Goal: Feedback & Contribution: Leave review/rating

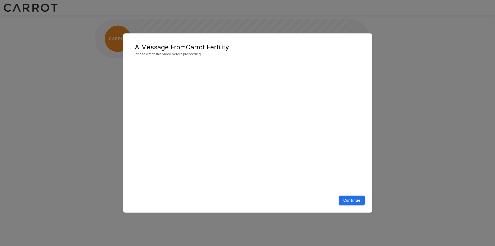
click at [345, 198] on button "Continue" at bounding box center [352, 200] width 26 height 10
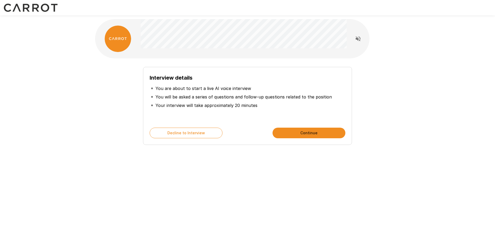
click at [308, 132] on button "Continue" at bounding box center [309, 132] width 73 height 11
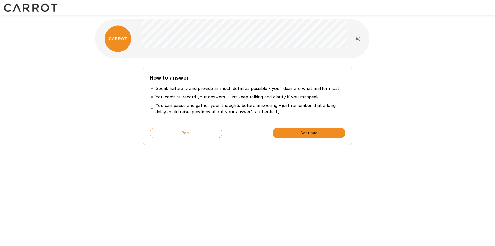
click at [308, 132] on button "Continue" at bounding box center [309, 132] width 73 height 11
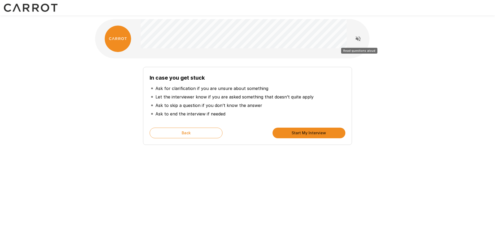
click at [358, 38] on icon "Read questions aloud" at bounding box center [358, 38] width 5 height 5
click at [311, 134] on button "Start My Interview" at bounding box center [309, 132] width 73 height 11
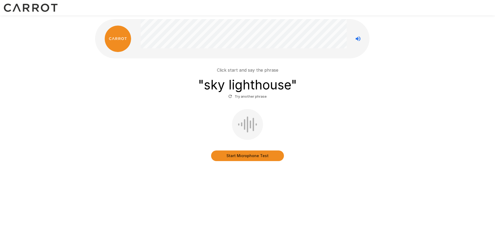
click at [223, 156] on button "Start Microphone Test" at bounding box center [247, 155] width 73 height 11
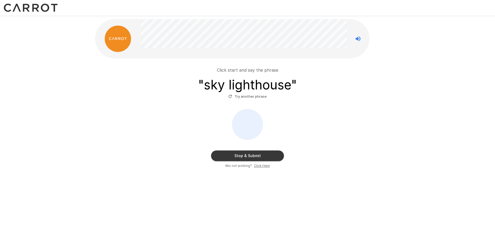
click at [223, 156] on button "Stop & Submit" at bounding box center [247, 155] width 73 height 11
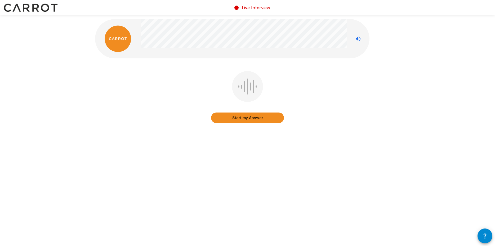
click at [252, 117] on button "Start my Answer" at bounding box center [247, 117] width 73 height 11
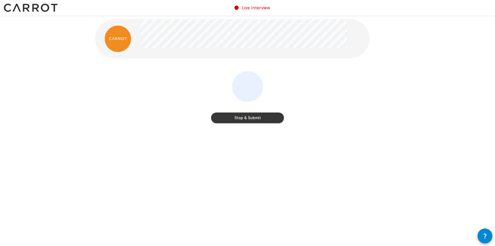
click at [252, 117] on button "Stop & Submit" at bounding box center [247, 117] width 73 height 11
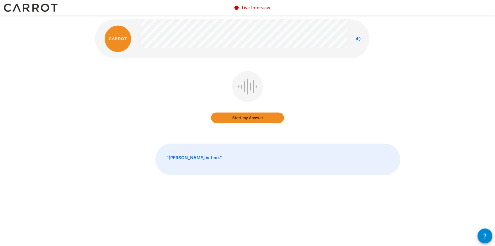
click at [252, 117] on button "Start my Answer" at bounding box center [247, 117] width 73 height 11
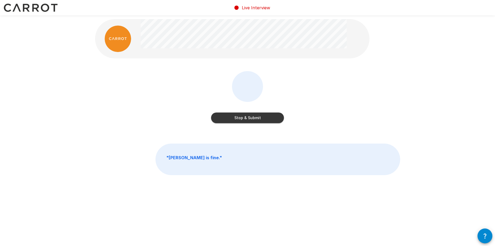
click at [252, 117] on button "Stop & Submit" at bounding box center [247, 117] width 73 height 11
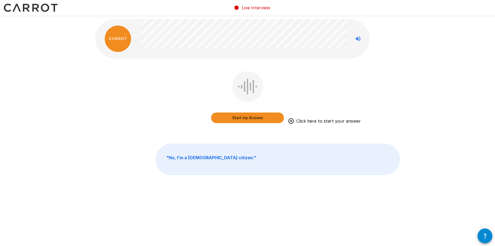
click at [252, 117] on button "Start my Answer" at bounding box center [247, 117] width 73 height 11
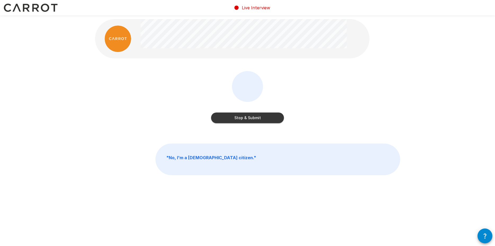
click at [252, 117] on button "Stop & Submit" at bounding box center [247, 117] width 73 height 11
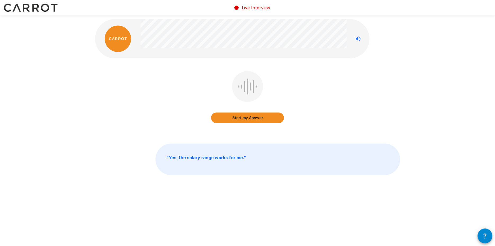
click at [239, 118] on button "Start my Answer" at bounding box center [247, 117] width 73 height 11
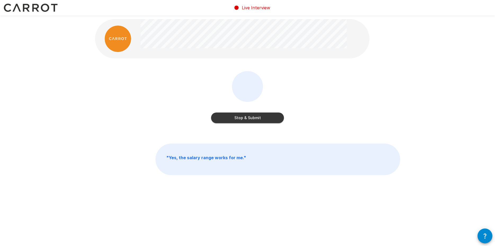
click at [239, 118] on button "Stop & Submit" at bounding box center [247, 117] width 73 height 11
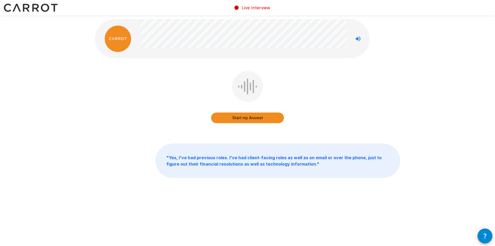
click at [239, 118] on button "Start my Answer" at bounding box center [247, 117] width 73 height 11
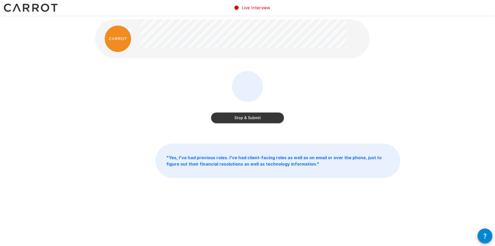
click at [239, 118] on button "Stop & Submit" at bounding box center [247, 117] width 73 height 11
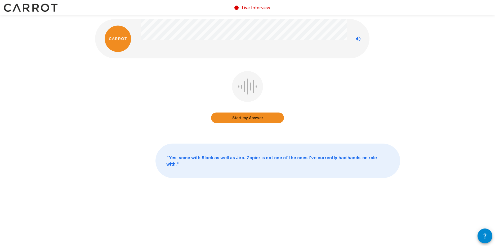
click at [239, 118] on button "Start my Answer" at bounding box center [247, 117] width 73 height 11
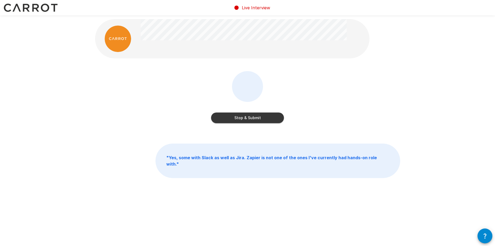
click at [238, 119] on button "Stop & Submit" at bounding box center [247, 117] width 73 height 11
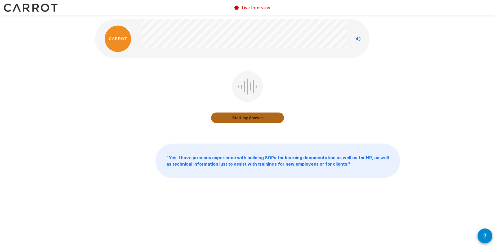
click at [238, 120] on button "Start my Answer" at bounding box center [247, 117] width 73 height 11
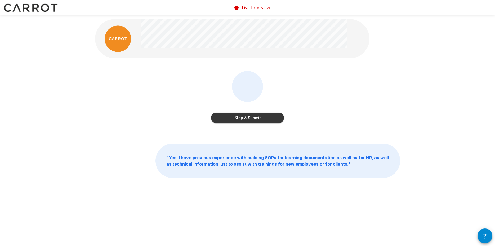
click at [238, 120] on button "Stop & Submit" at bounding box center [247, 117] width 73 height 11
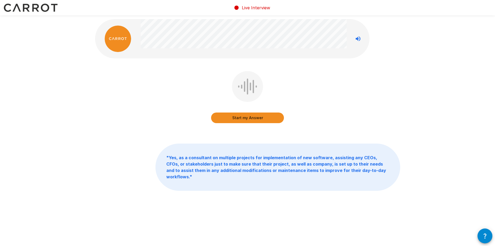
click at [238, 120] on button "Start my Answer" at bounding box center [247, 117] width 73 height 11
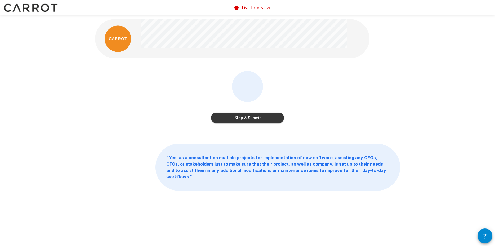
click at [238, 120] on button "Stop & Submit" at bounding box center [247, 117] width 73 height 11
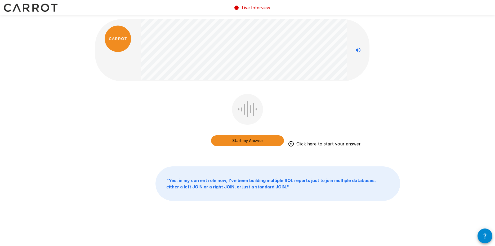
click at [241, 139] on button "Start my Answer" at bounding box center [247, 140] width 73 height 11
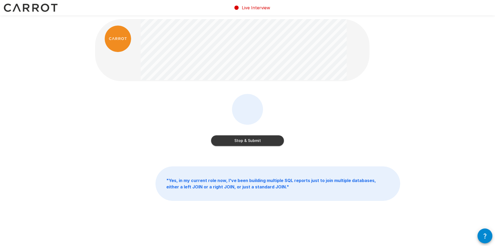
click at [245, 142] on button "Stop & Submit" at bounding box center [247, 140] width 73 height 11
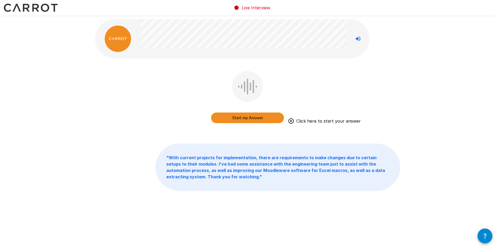
click at [251, 119] on button "Start my Answer" at bounding box center [247, 117] width 73 height 11
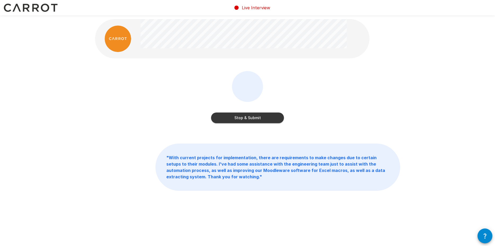
click at [251, 119] on button "Stop & Submit" at bounding box center [247, 117] width 73 height 11
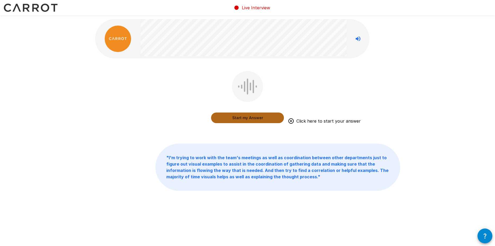
click at [248, 118] on button "Start my Answer" at bounding box center [247, 117] width 73 height 11
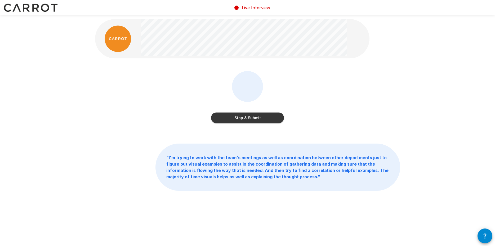
click at [248, 118] on button "Stop & Submit" at bounding box center [247, 117] width 73 height 11
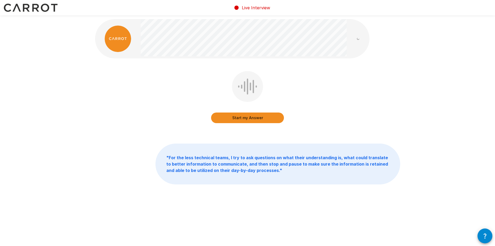
click at [248, 118] on button "Start my Answer" at bounding box center [247, 117] width 73 height 11
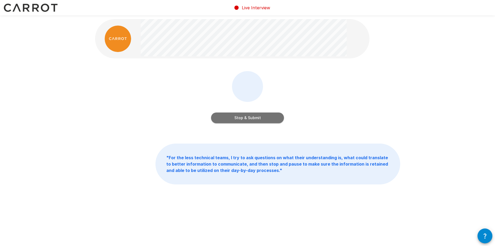
click at [248, 118] on button "Stop & Submit" at bounding box center [247, 117] width 73 height 11
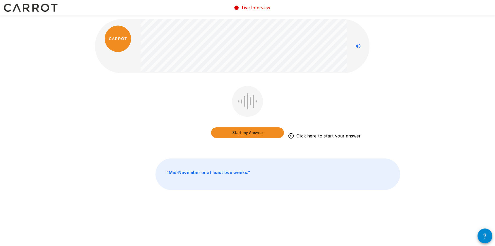
click at [227, 130] on button "Start my Answer" at bounding box center [247, 132] width 73 height 11
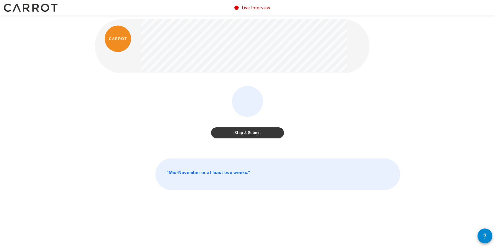
click at [227, 130] on button "Stop & Submit" at bounding box center [247, 132] width 73 height 11
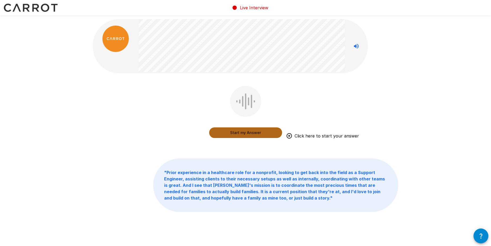
click at [220, 131] on button "Start my Answer" at bounding box center [245, 132] width 73 height 11
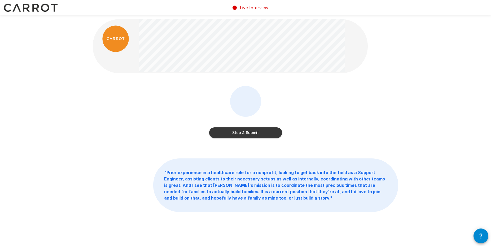
click at [220, 130] on button "Stop & Submit" at bounding box center [245, 132] width 73 height 11
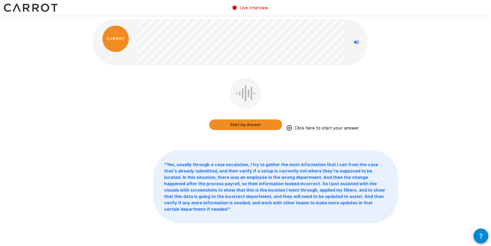
click at [232, 126] on button "Start my Answer" at bounding box center [245, 124] width 73 height 11
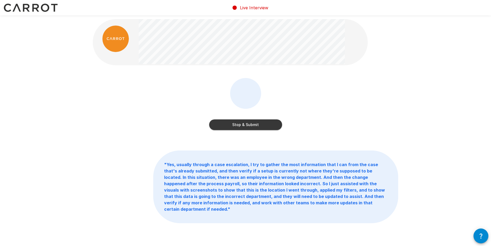
click at [232, 126] on button "Stop & Submit" at bounding box center [245, 124] width 73 height 11
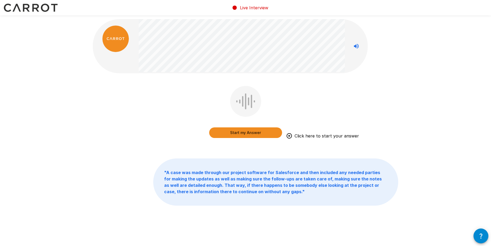
click at [235, 131] on button "Start my Answer" at bounding box center [245, 132] width 73 height 11
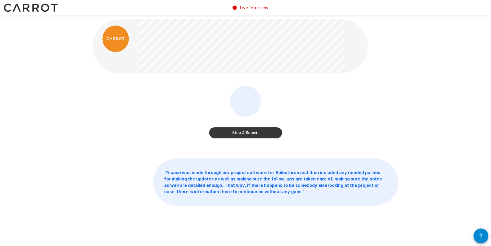
click at [235, 131] on button "Stop & Submit" at bounding box center [245, 132] width 73 height 11
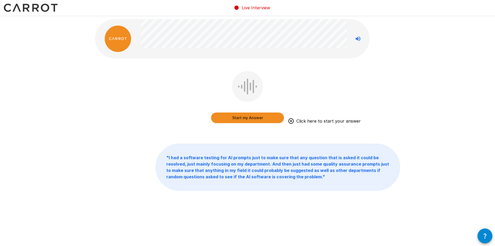
click at [241, 120] on button "Start my Answer" at bounding box center [247, 117] width 73 height 11
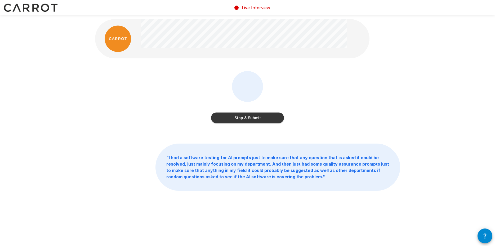
click at [241, 120] on button "Stop & Submit" at bounding box center [247, 117] width 73 height 11
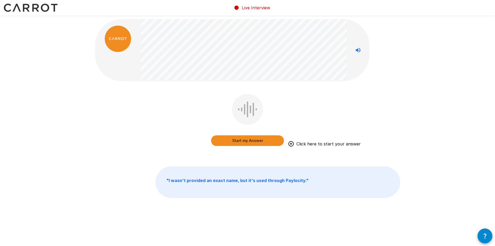
click at [247, 138] on button "Start my Answer" at bounding box center [247, 140] width 73 height 11
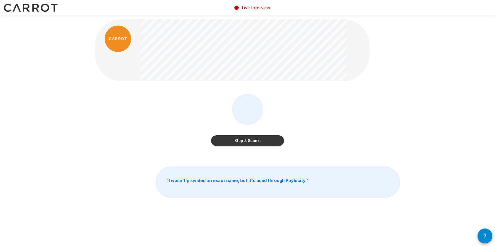
click at [248, 139] on button "Stop & Submit" at bounding box center [247, 140] width 73 height 11
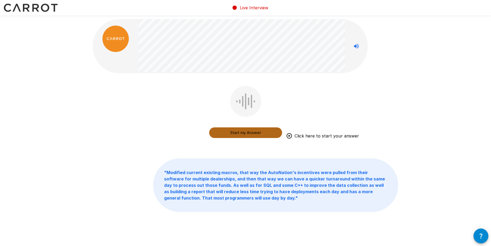
click at [245, 133] on button "Start my Answer" at bounding box center [245, 132] width 73 height 11
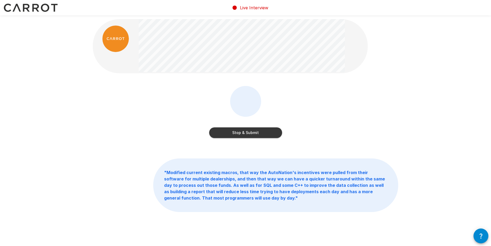
click at [245, 133] on button "Stop & Submit" at bounding box center [245, 132] width 73 height 11
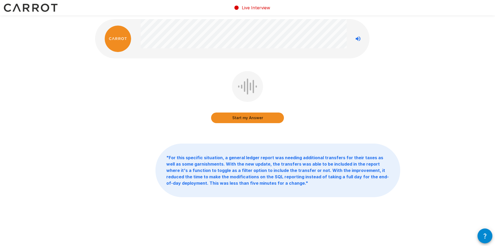
click at [245, 120] on button "Start my Answer" at bounding box center [247, 117] width 73 height 11
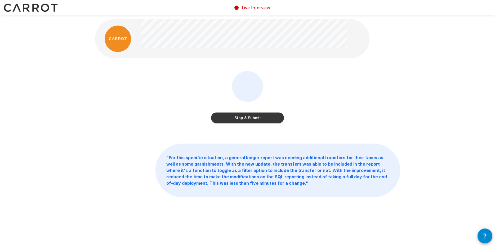
click at [245, 120] on button "Stop & Submit" at bounding box center [247, 117] width 73 height 11
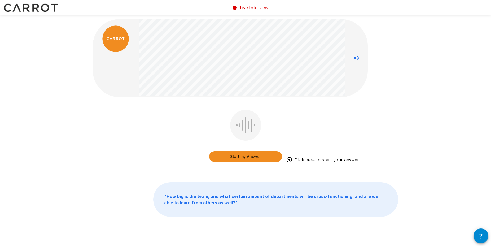
click at [242, 155] on button "Start my Answer" at bounding box center [245, 156] width 73 height 11
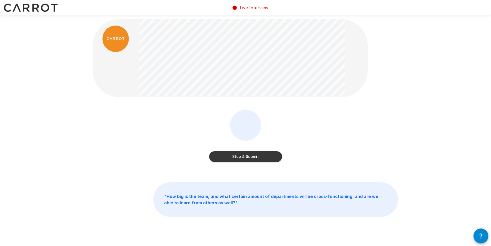
click at [242, 155] on button "Stop & Submit" at bounding box center [245, 156] width 73 height 11
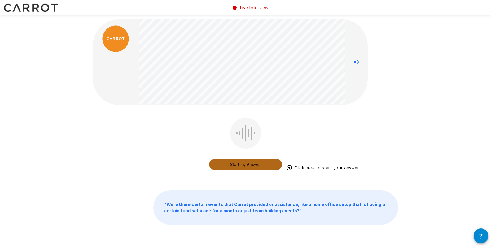
click at [242, 162] on button "Start my Answer" at bounding box center [245, 164] width 73 height 11
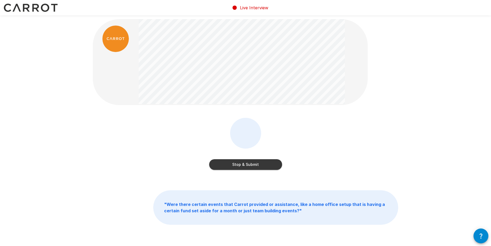
click at [241, 163] on button "Stop & Submit" at bounding box center [245, 164] width 73 height 11
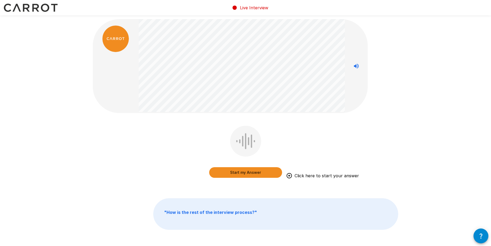
click at [240, 171] on button "Start my Answer" at bounding box center [245, 172] width 73 height 11
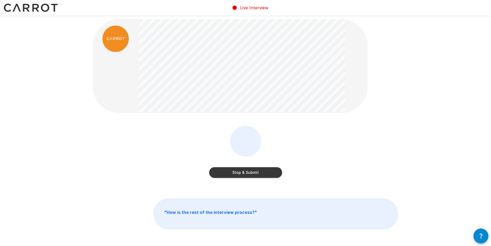
click at [240, 171] on button "Stop & Submit" at bounding box center [245, 172] width 73 height 11
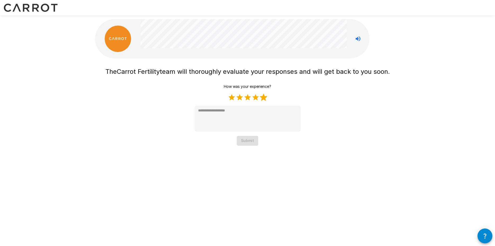
click at [263, 98] on label "5 Stars" at bounding box center [264, 97] width 8 height 8
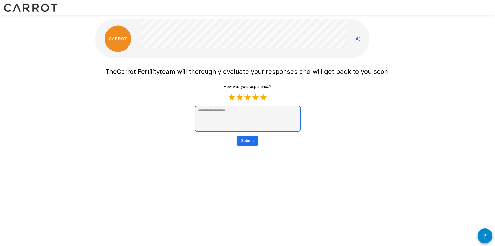
click at [248, 117] on textarea at bounding box center [248, 118] width 106 height 26
type textarea "*"
type textarea "**"
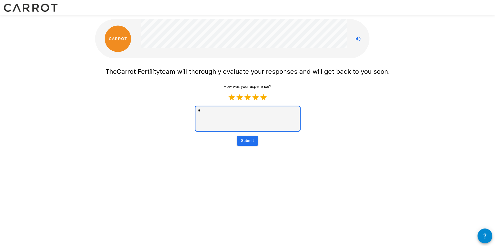
type textarea "*"
type textarea "***"
type textarea "*"
type textarea "****"
type textarea "*"
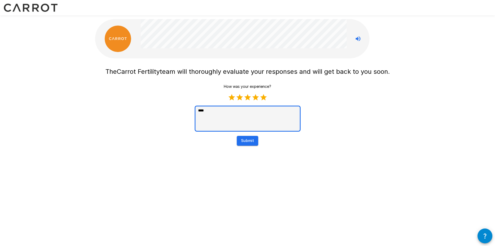
type textarea "*****"
type textarea "*"
type textarea "******"
type textarea "*"
type textarea "*******"
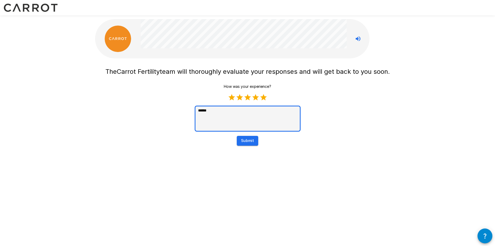
type textarea "*"
click at [246, 144] on button "Submit" at bounding box center [247, 141] width 21 height 10
